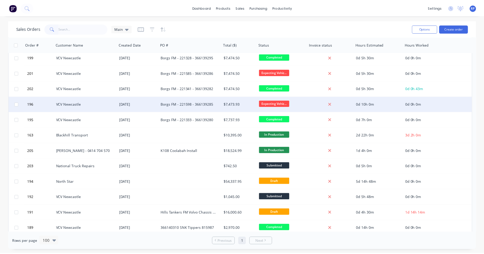
scroll to position [127, 0]
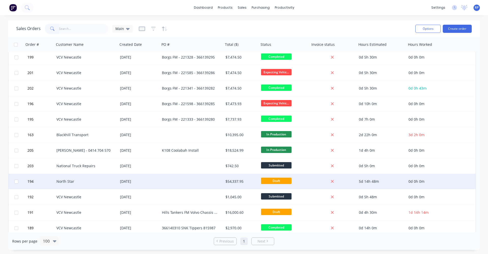
click at [99, 183] on div "North Star" at bounding box center [84, 181] width 56 height 5
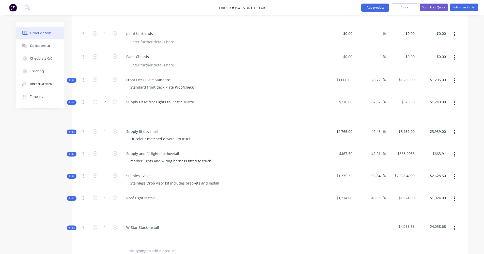
scroll to position [305, 0]
click at [68, 227] on icon at bounding box center [69, 228] width 2 height 3
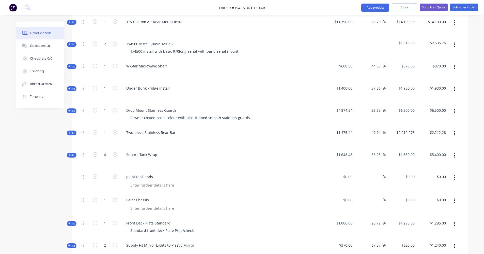
scroll to position [178, 0]
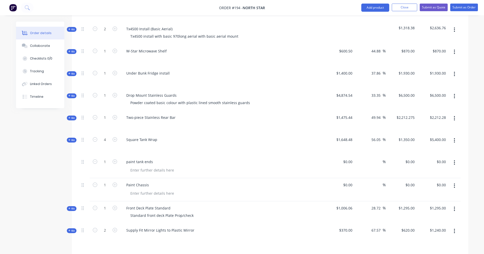
click at [71, 116] on span "Kit" at bounding box center [71, 118] width 7 height 4
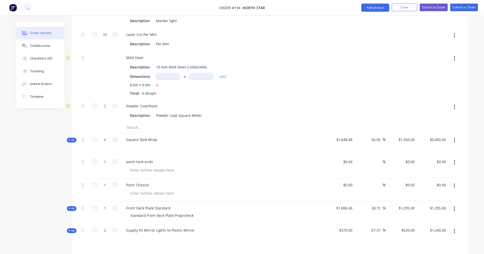
scroll to position [559, 0]
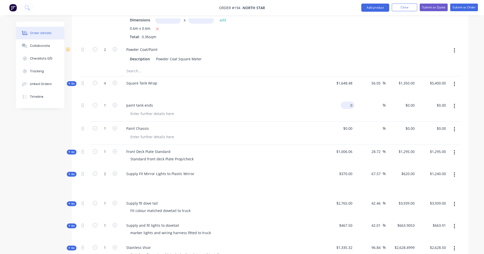
click at [354, 101] on input "0" at bounding box center [349, 104] width 12 height 7
click at [354, 101] on input "0" at bounding box center [352, 104] width 6 height 7
type input "$0.00"
click at [406, 7] on button "Close" at bounding box center [404, 8] width 25 height 8
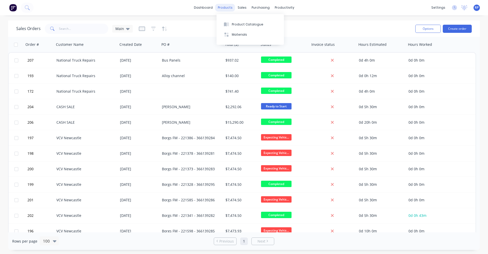
click at [226, 8] on div "products" at bounding box center [225, 8] width 20 height 8
click at [242, 27] on button "Product Catalogue" at bounding box center [250, 24] width 67 height 10
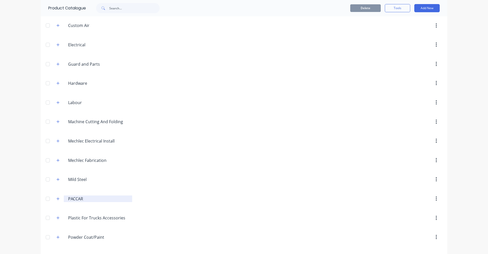
scroll to position [247, 0]
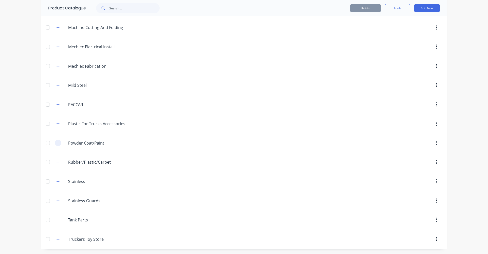
click at [56, 143] on icon "button" at bounding box center [57, 143] width 3 height 4
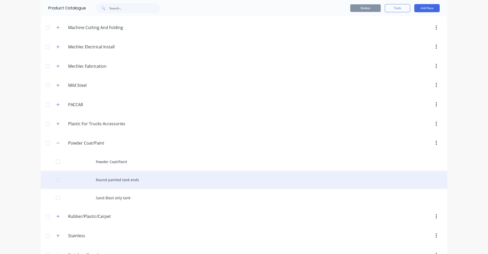
click at [123, 180] on div "Round painted tank ends" at bounding box center [244, 180] width 407 height 18
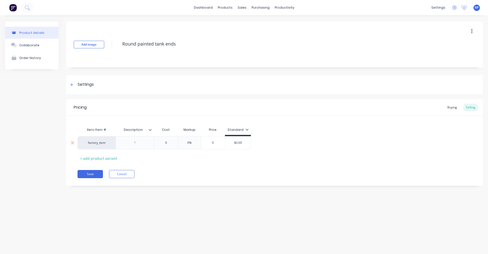
click at [147, 143] on div at bounding box center [134, 142] width 25 height 7
type textarea "x"
